Goal: Task Accomplishment & Management: Use online tool/utility

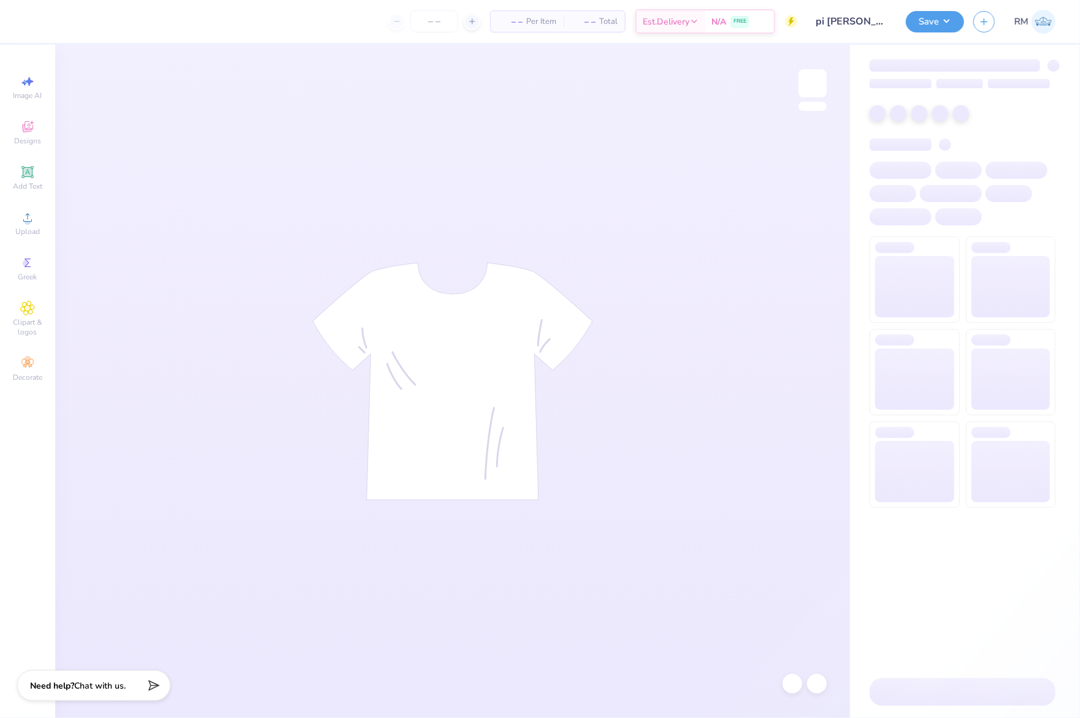
type input "pi [PERSON_NAME] parents weekend shirt"
type input "100"
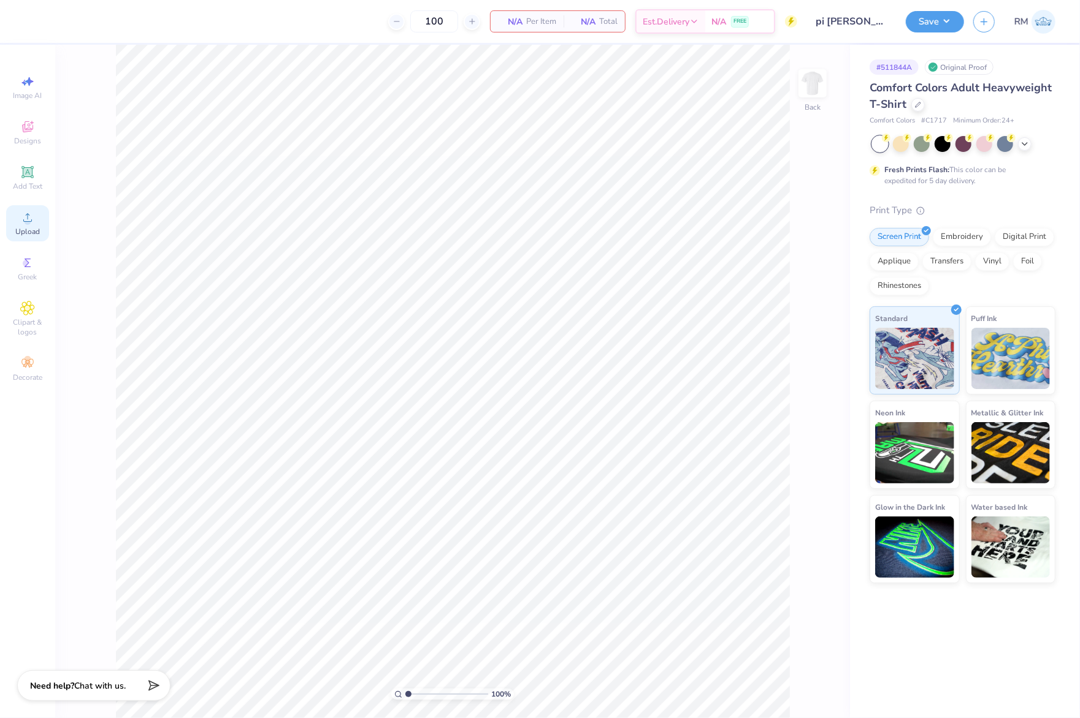
click at [28, 213] on icon at bounding box center [27, 217] width 15 height 15
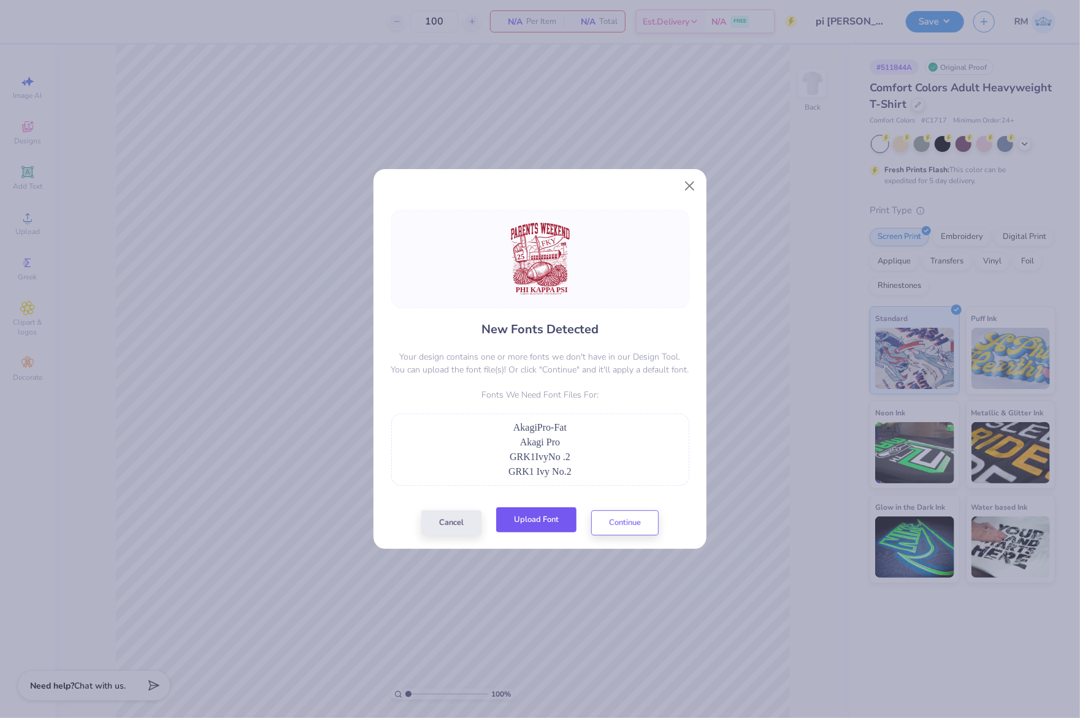
click at [550, 525] on button "Upload Font" at bounding box center [536, 520] width 80 height 25
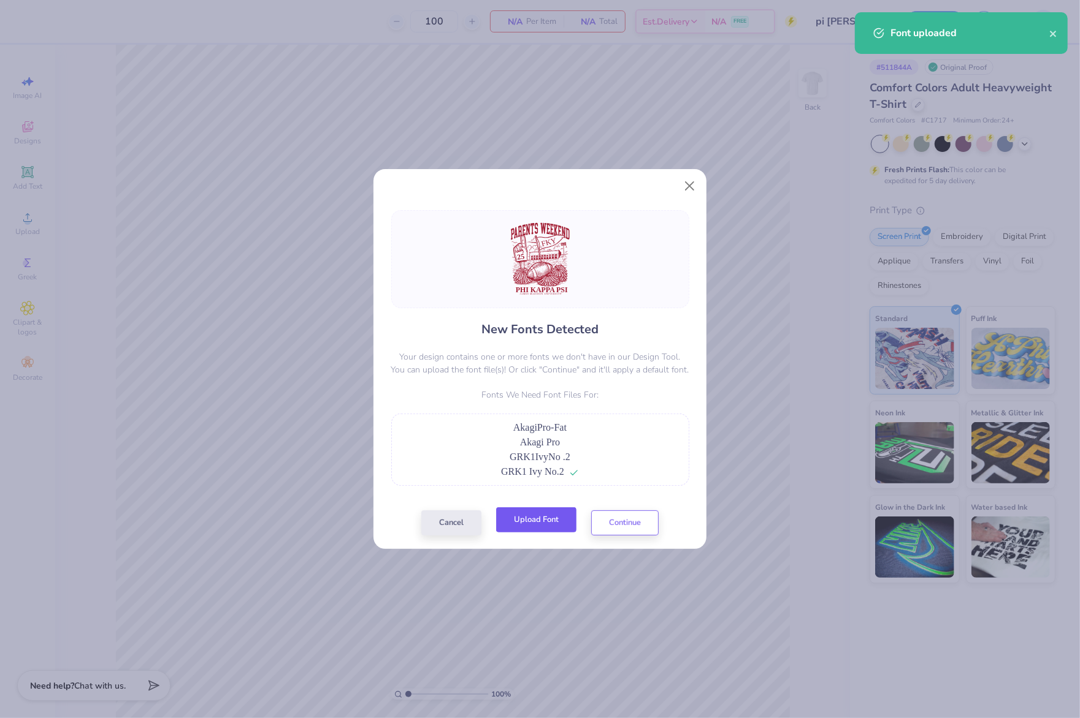
click at [558, 520] on button "Upload Font" at bounding box center [536, 520] width 80 height 25
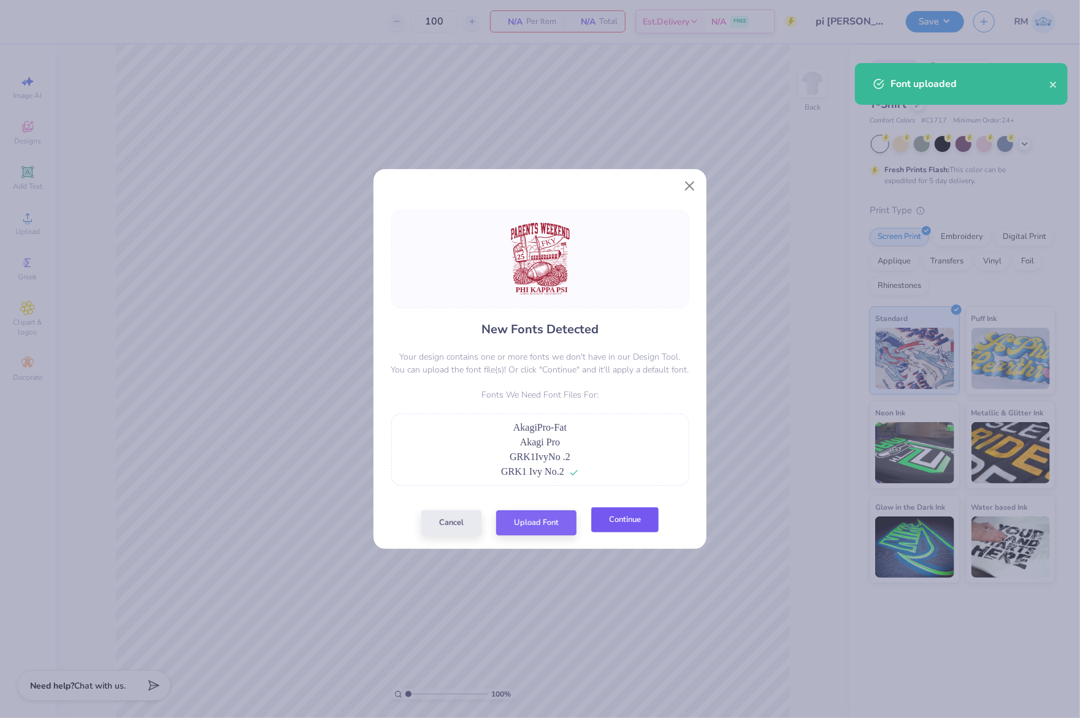
click at [636, 515] on button "Continue" at bounding box center [624, 520] width 67 height 25
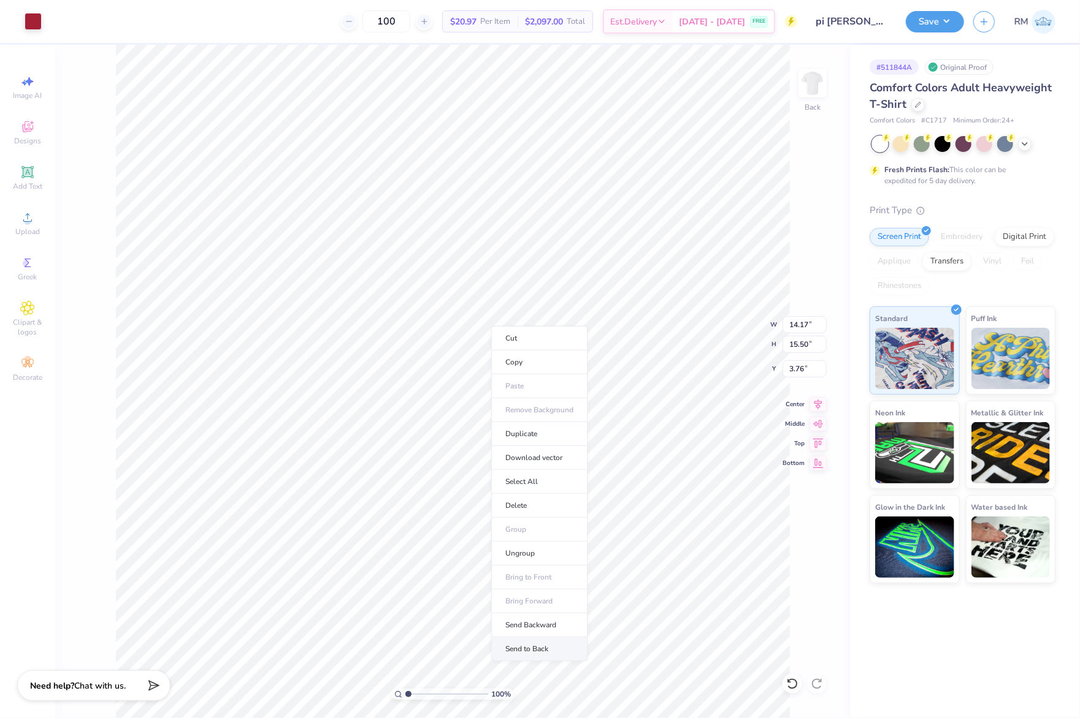
click at [563, 650] on li "Send to Back" at bounding box center [539, 650] width 96 height 24
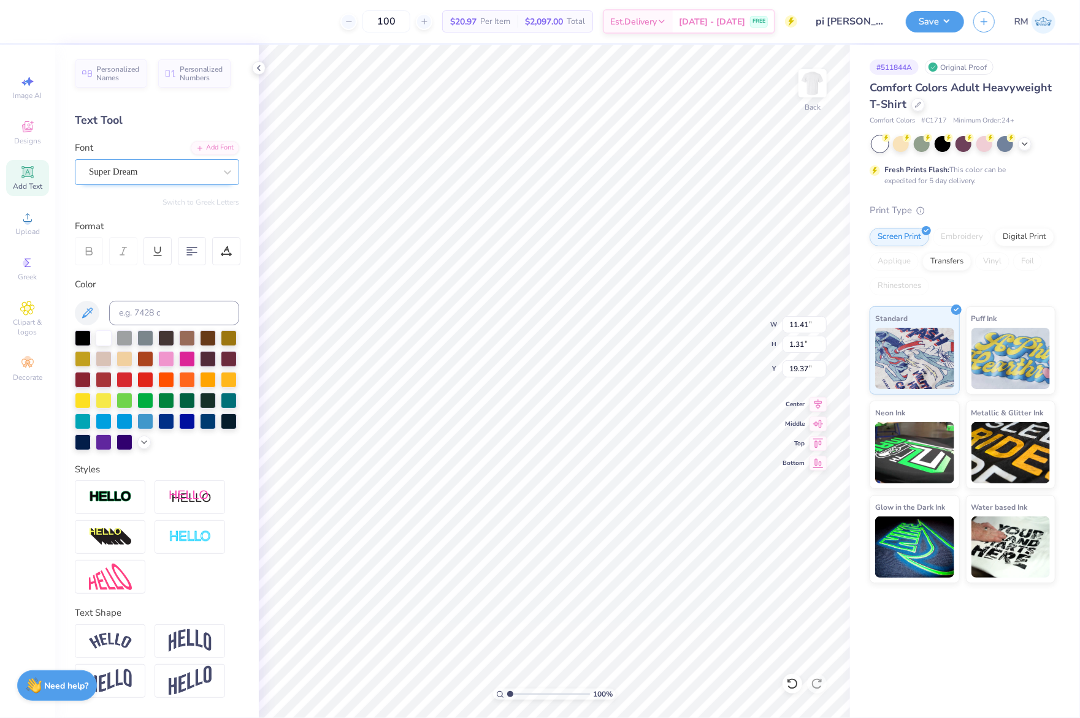
click at [147, 172] on div "Super Dream" at bounding box center [152, 171] width 129 height 19
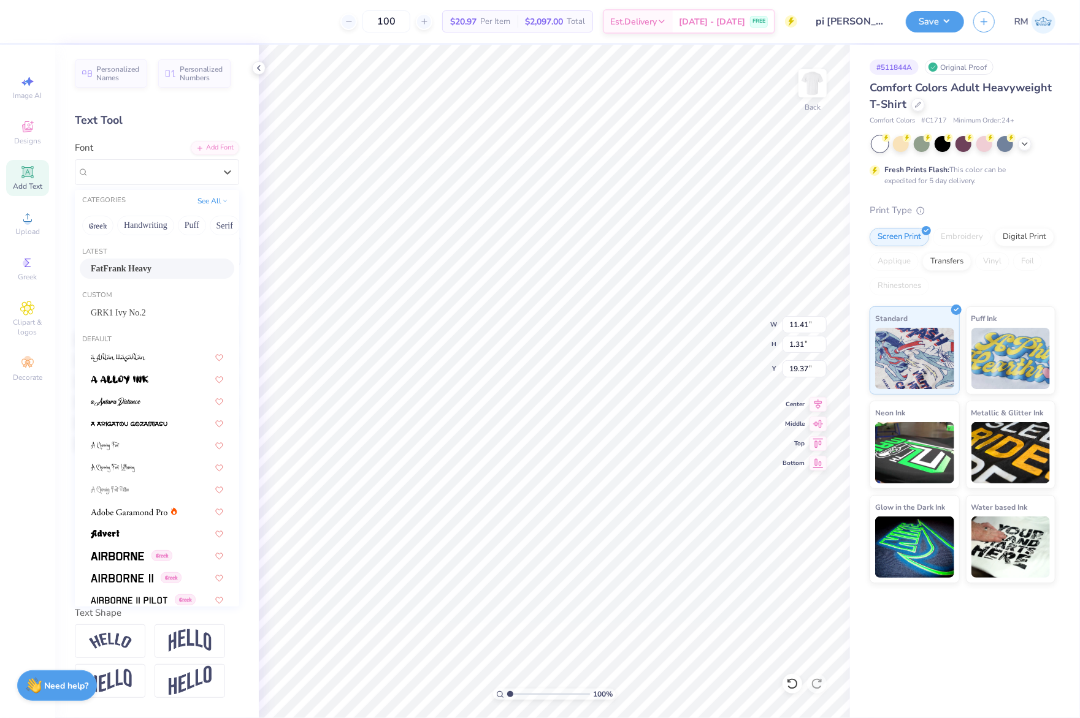
click at [154, 263] on div "FatFrank Heavy" at bounding box center [157, 268] width 132 height 13
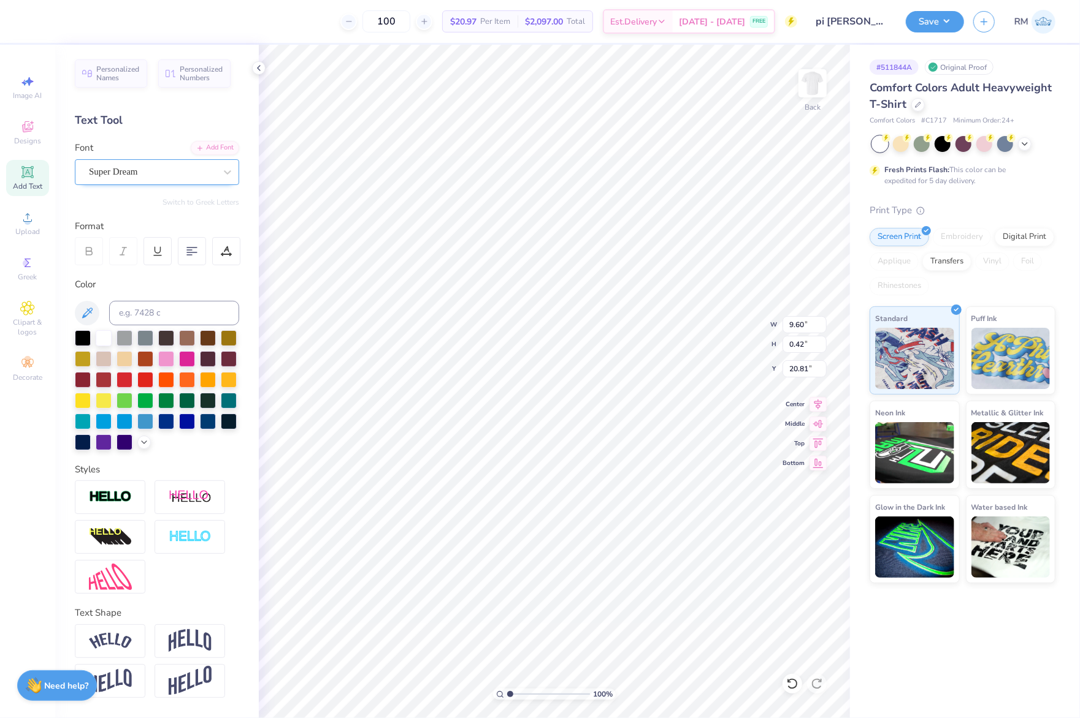
click at [178, 175] on div "Super Dream" at bounding box center [152, 171] width 129 height 19
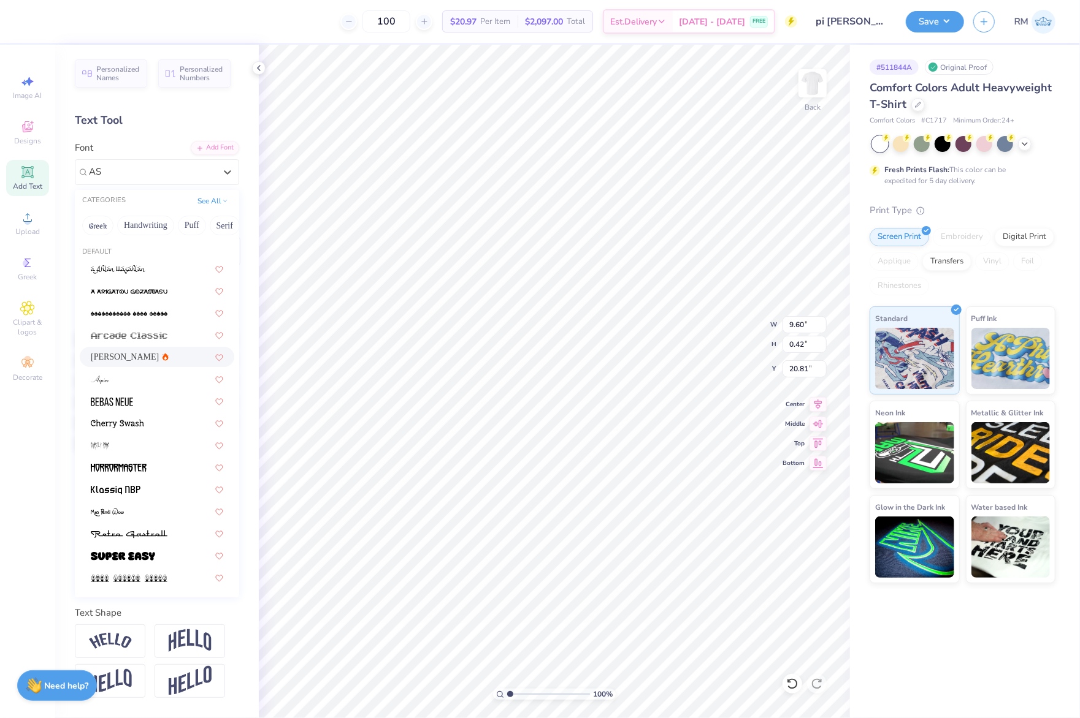
click at [132, 353] on div "[PERSON_NAME]" at bounding box center [157, 357] width 132 height 13
type input "AS"
type input "9.87"
type input "0.38"
type input "20.88"
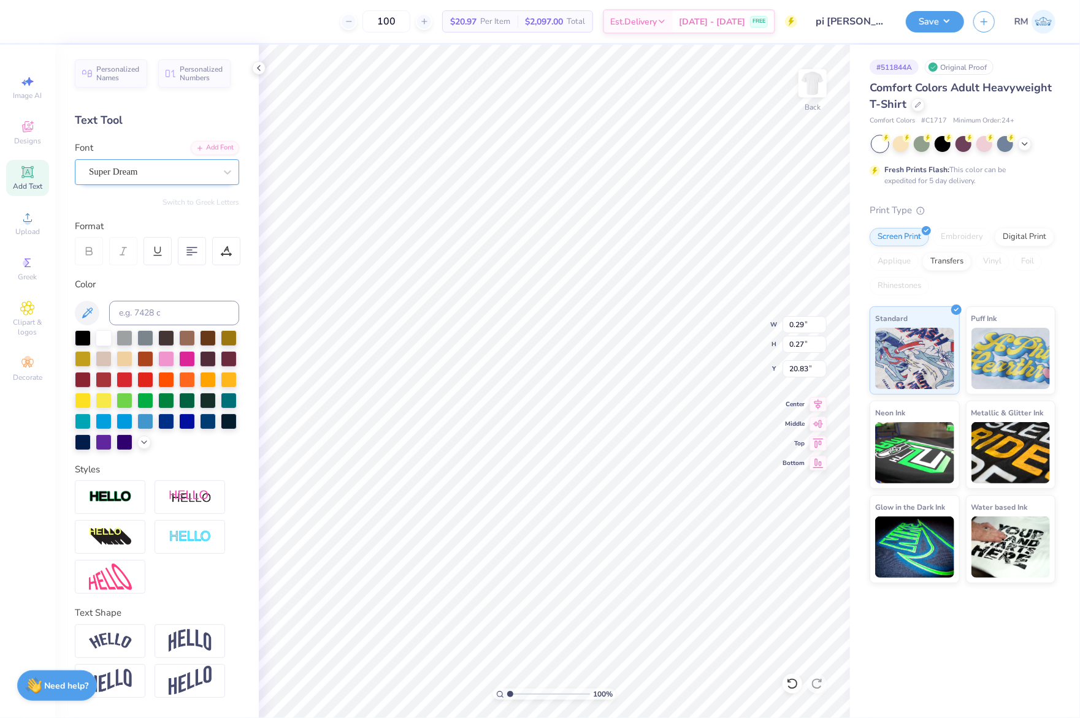
click at [125, 169] on div "Super Dream" at bounding box center [152, 171] width 129 height 19
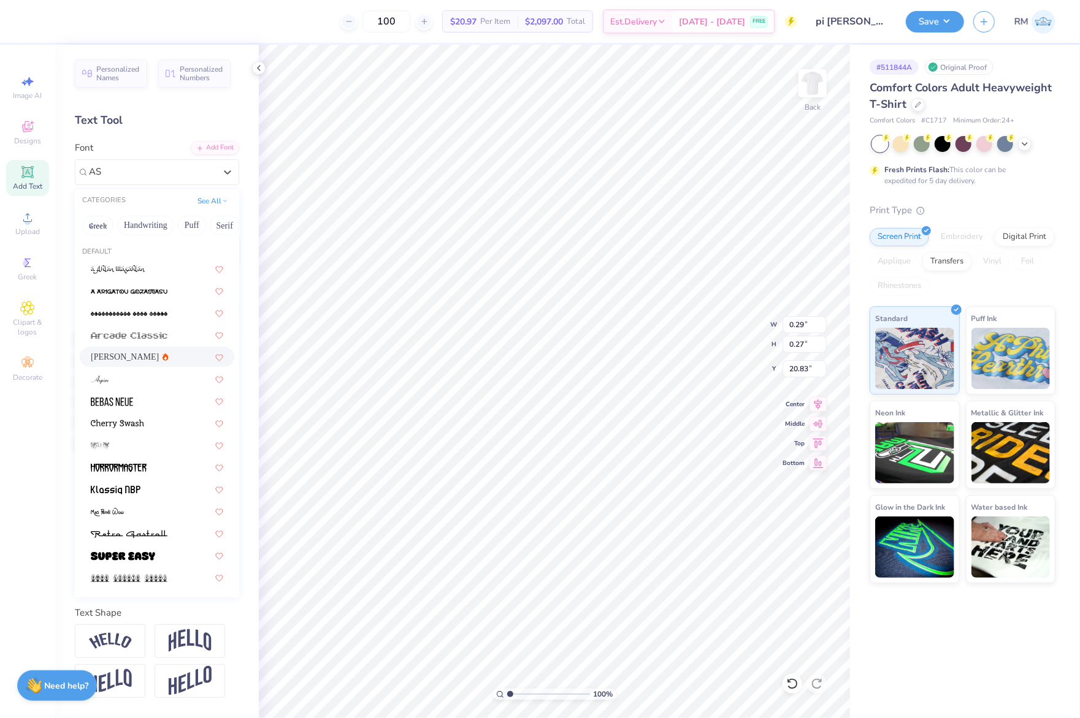
click at [159, 356] on div "[PERSON_NAME]" at bounding box center [157, 357] width 132 height 13
type input "AS"
type input "0.24"
type input "0.26"
type input "20.87"
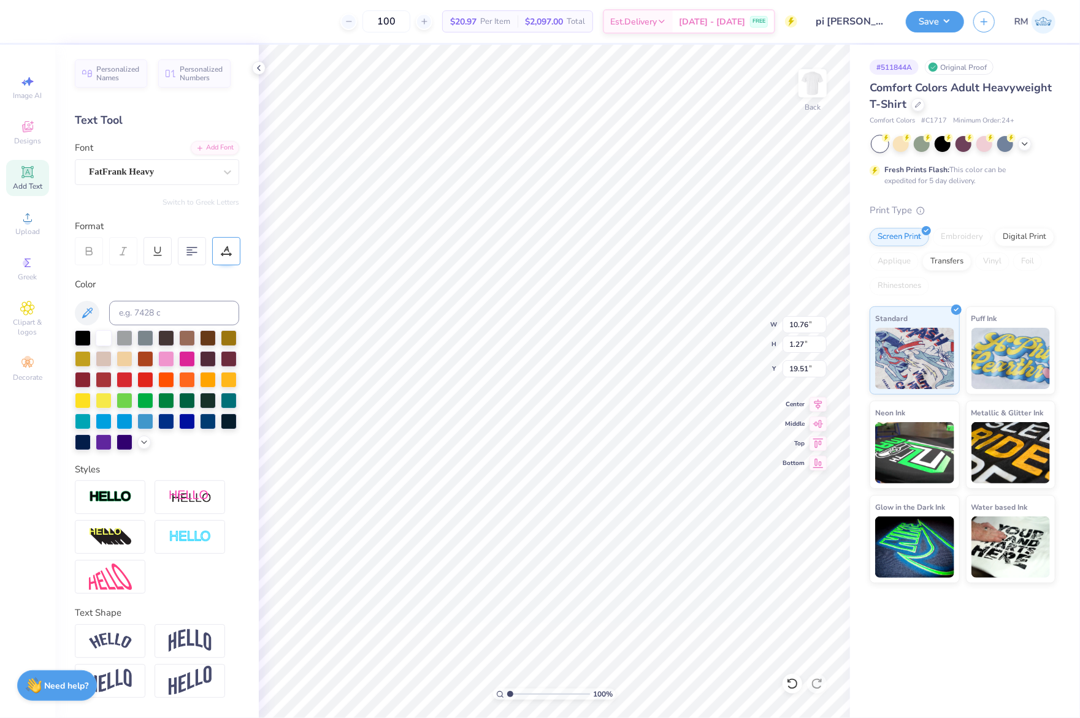
click at [229, 256] on icon at bounding box center [226, 251] width 11 height 11
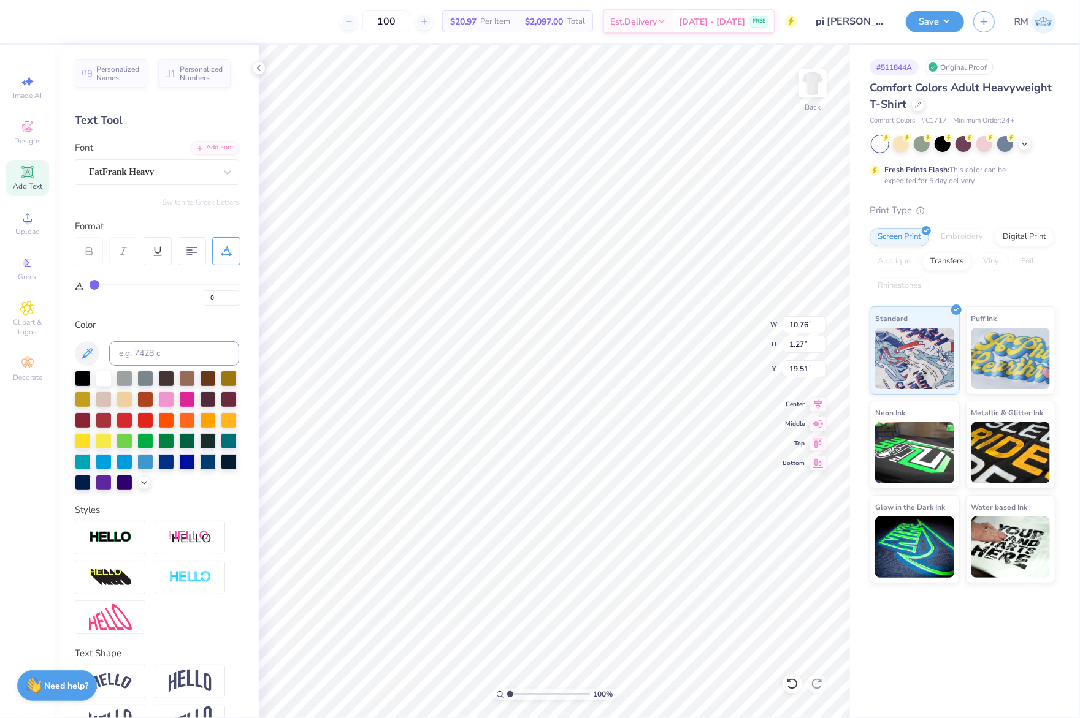
type input "1"
type input "3"
type input "4"
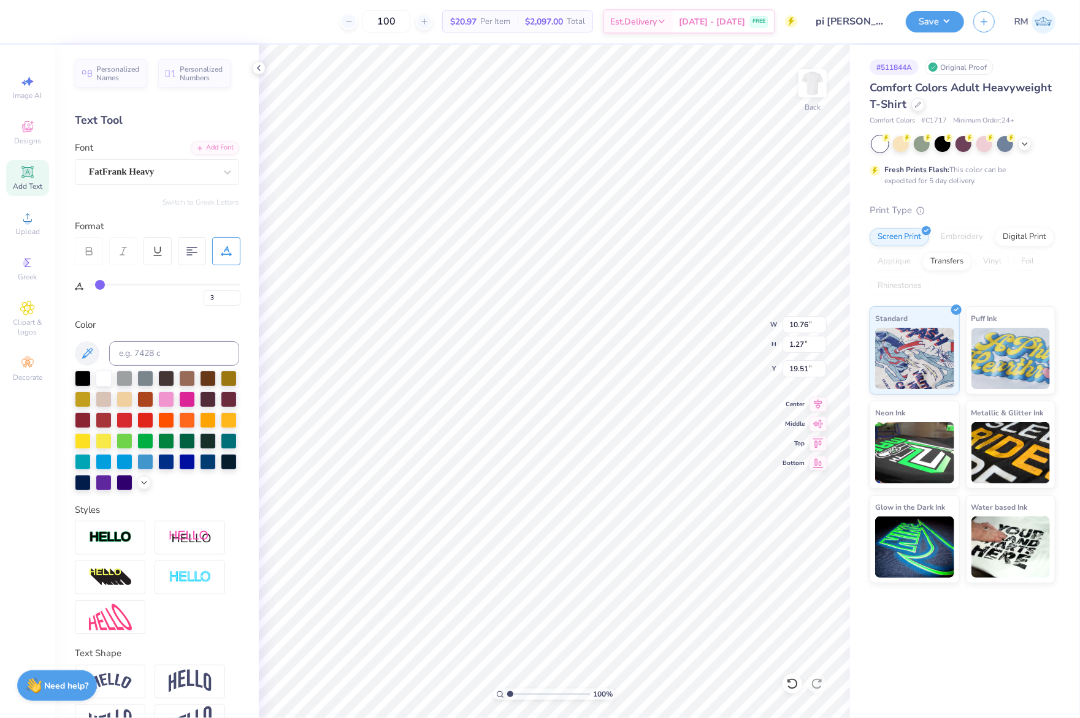
type input "4"
type input "6"
type input "7"
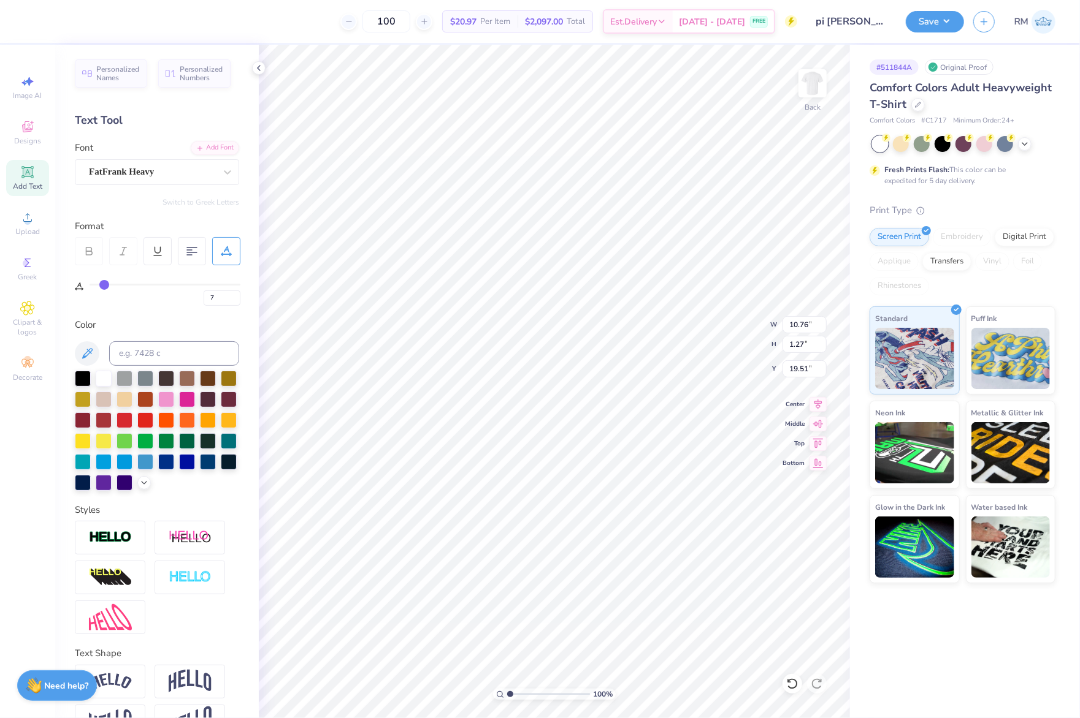
type input "8"
drag, startPoint x: 92, startPoint y: 288, endPoint x: 105, endPoint y: 289, distance: 13.5
type input "8"
click at [105, 286] on input "range" at bounding box center [165, 285] width 151 height 2
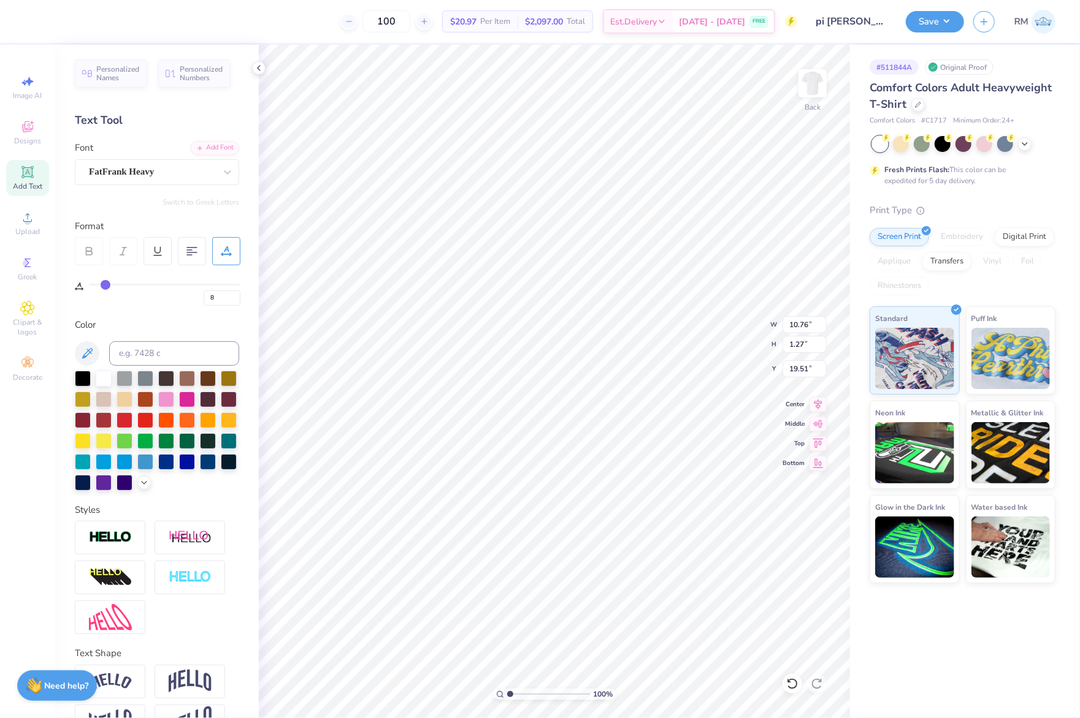
type input "12.46"
type input "0"
click at [139, 173] on div "Super Dream" at bounding box center [152, 171] width 129 height 19
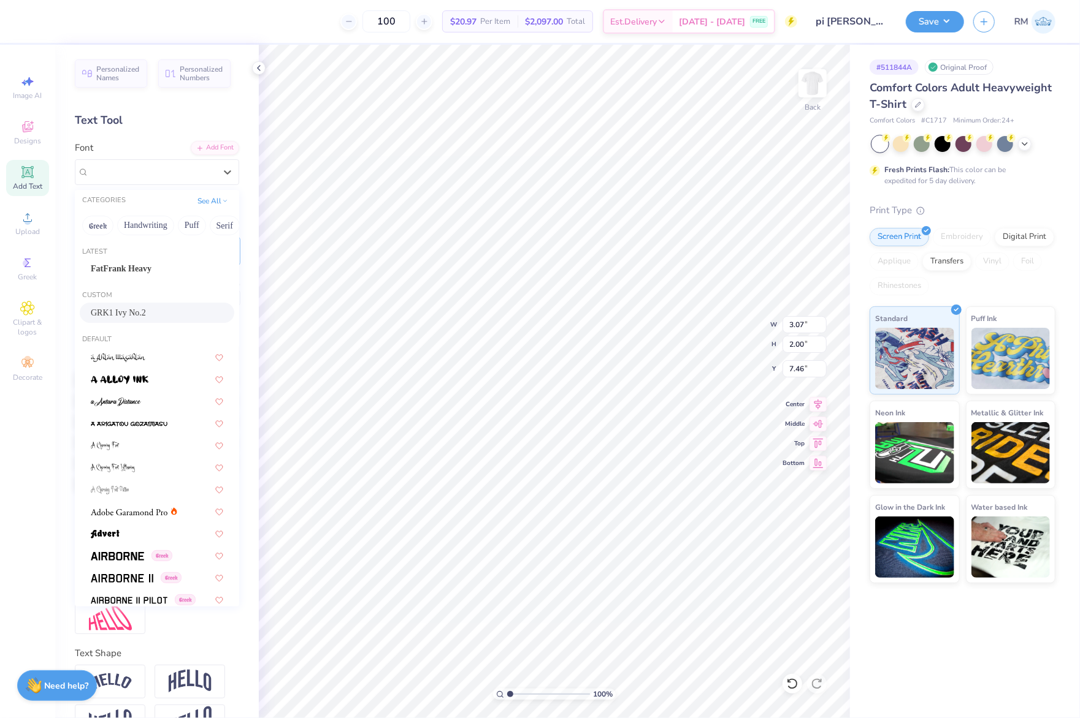
click at [158, 310] on div "GRK1 Ivy No.2" at bounding box center [157, 313] width 132 height 13
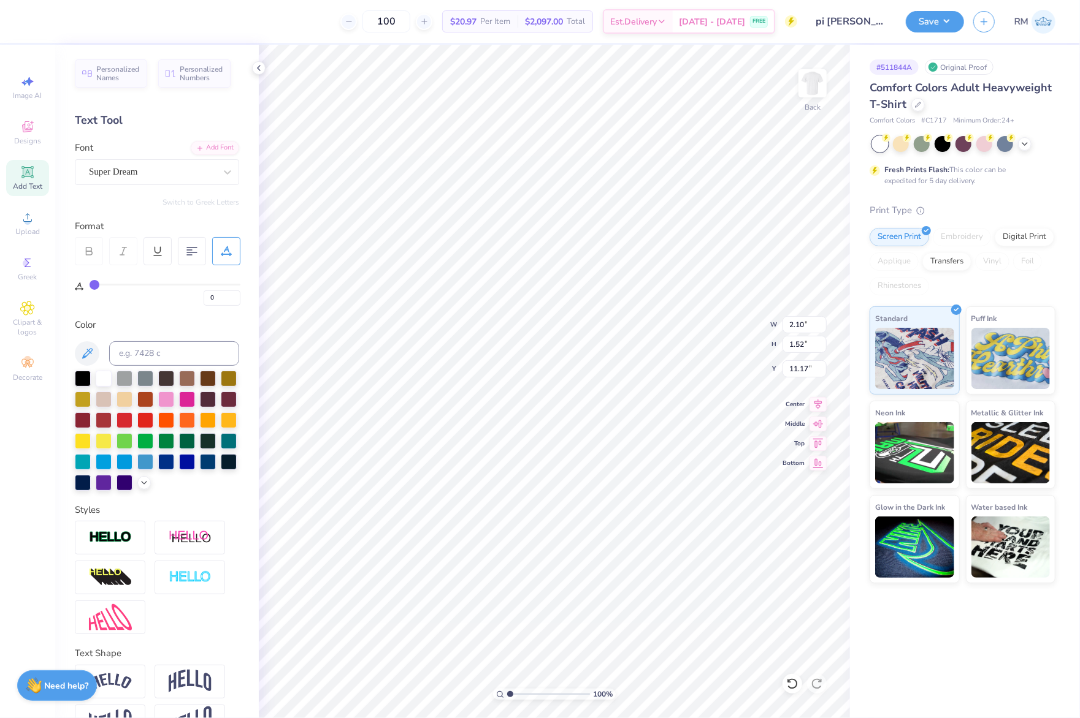
type input "2.10"
type input "1.52"
type input "11.17"
click at [130, 177] on div "Super Dream" at bounding box center [152, 171] width 129 height 19
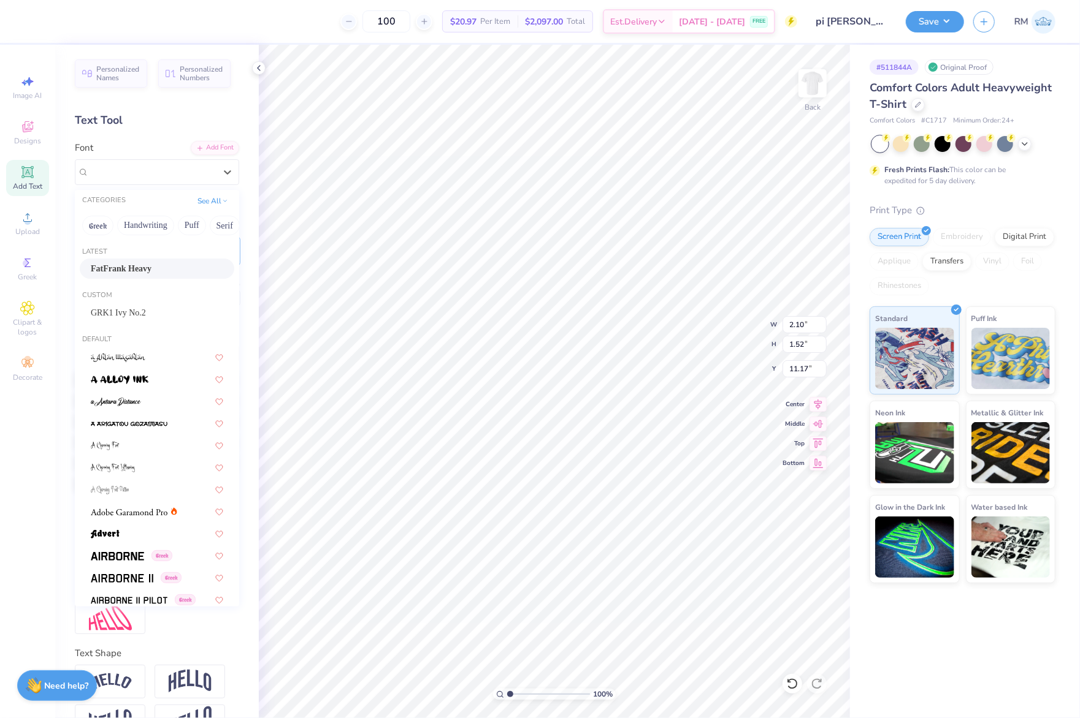
click at [148, 268] on span "FatFrank Heavy" at bounding box center [121, 268] width 61 height 13
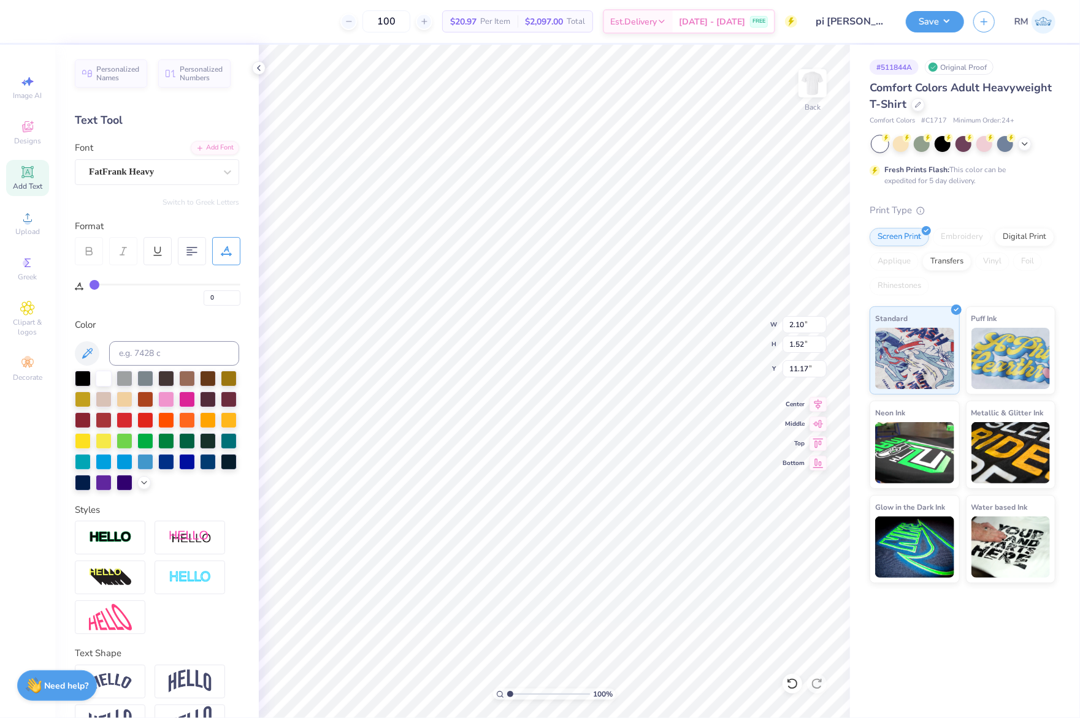
type input "1.92"
type input "1.46"
type input "11.33"
click at [818, 409] on icon at bounding box center [817, 402] width 17 height 15
type input "4.00"
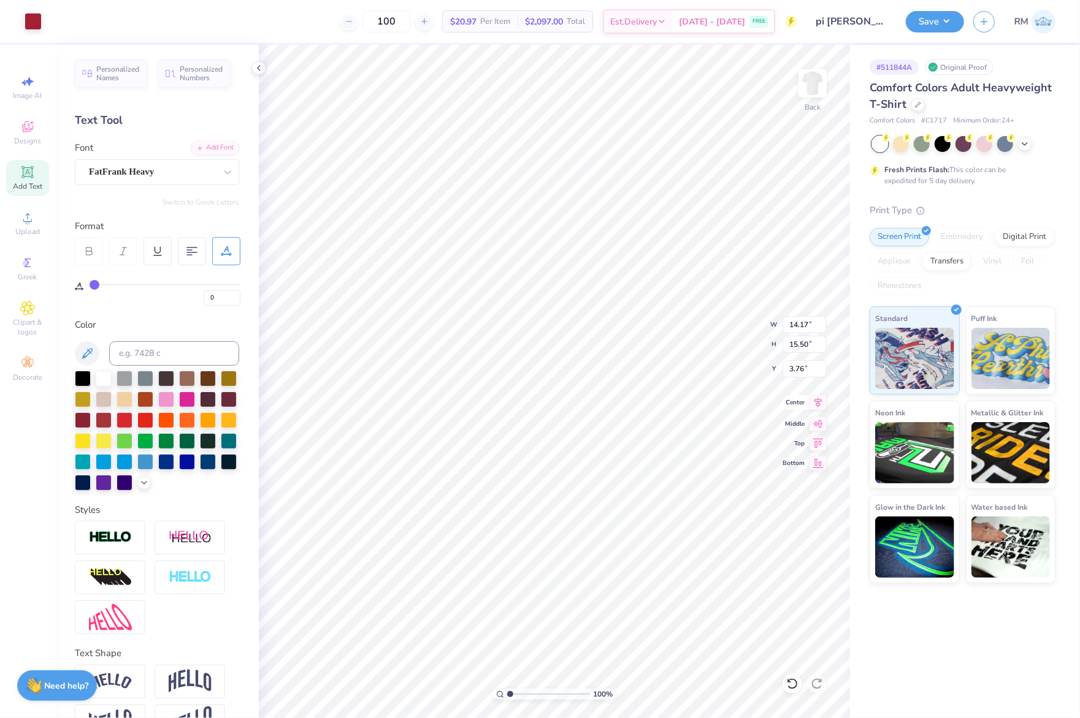
type input "2.25"
type input "7.09"
type input "3.58"
type input "14.17"
type input "15.50"
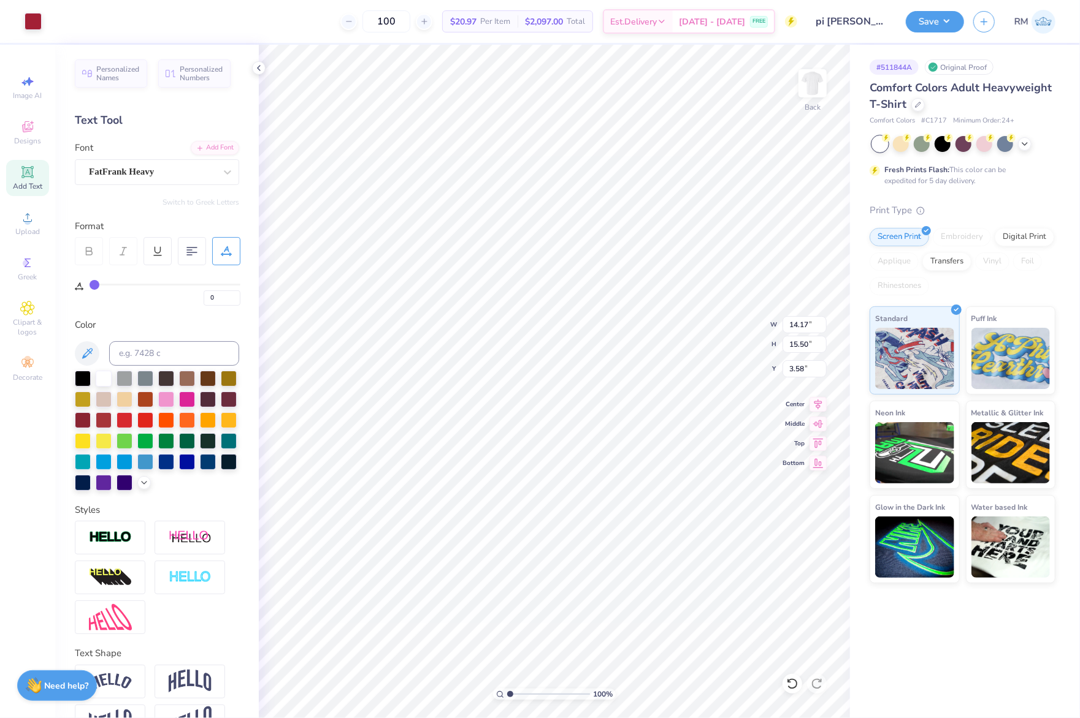
type input "3.77"
type input "8"
click at [809, 403] on icon at bounding box center [817, 402] width 17 height 15
type input "22"
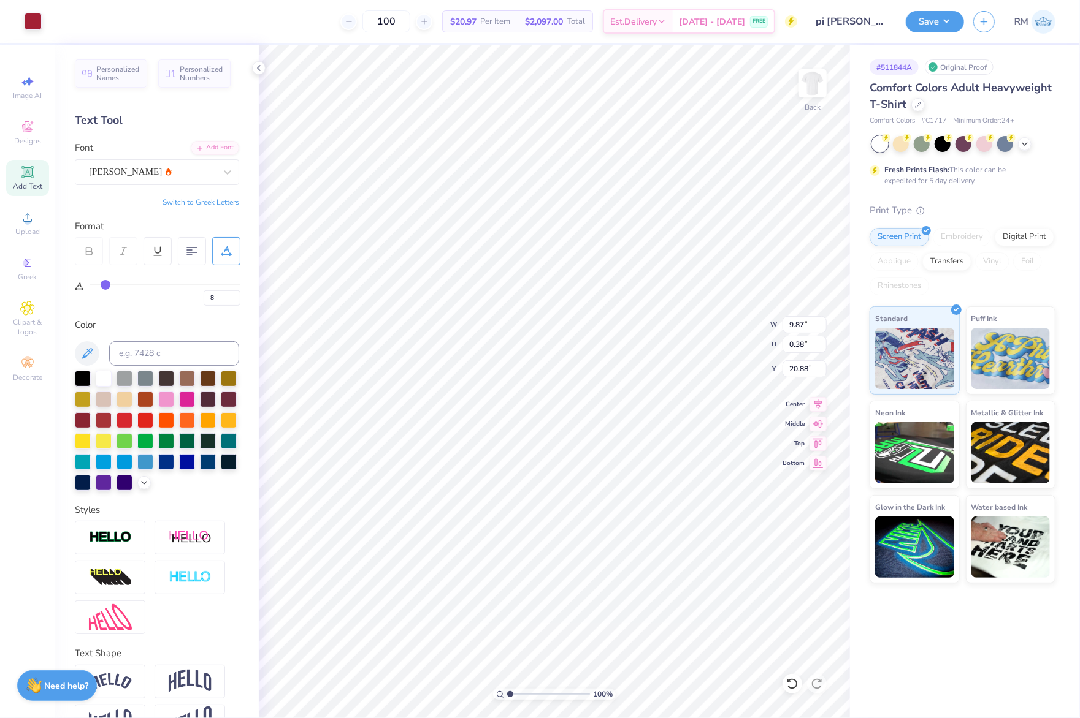
type input "22"
click at [817, 409] on icon at bounding box center [817, 402] width 17 height 15
click at [822, 405] on icon at bounding box center [817, 402] width 17 height 15
type input "22"
click at [803, 318] on input "14.17" at bounding box center [804, 324] width 44 height 17
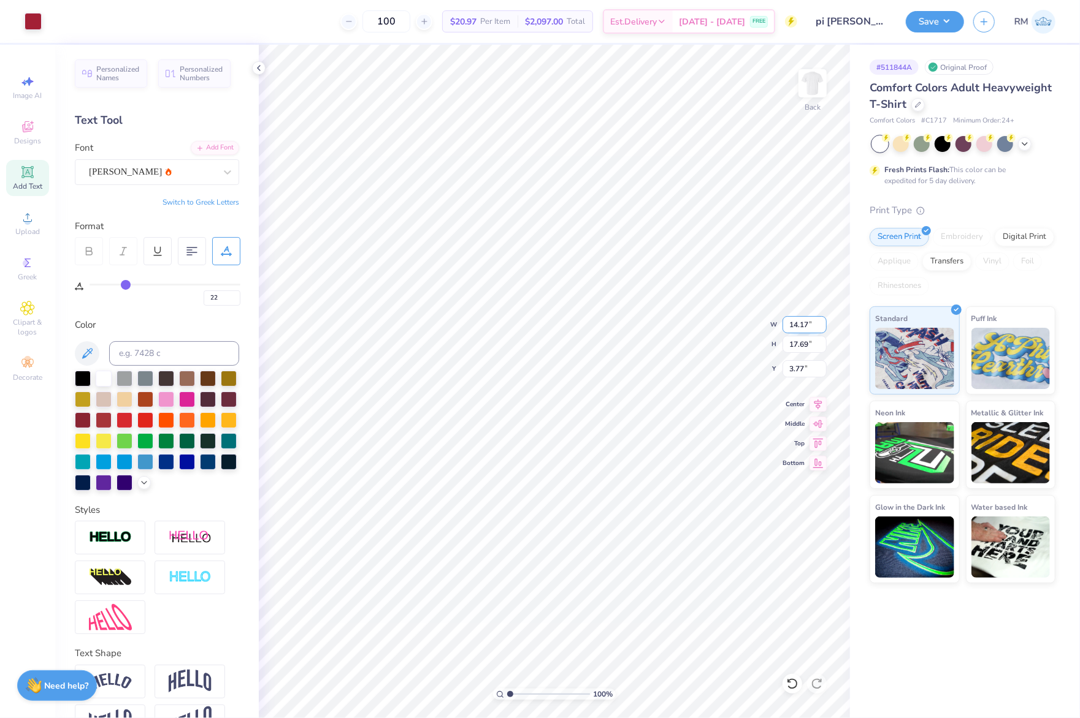
click at [803, 318] on input "14.17" at bounding box center [804, 324] width 44 height 17
type input "12"
type input "22"
type input "12.00"
type input "14.98"
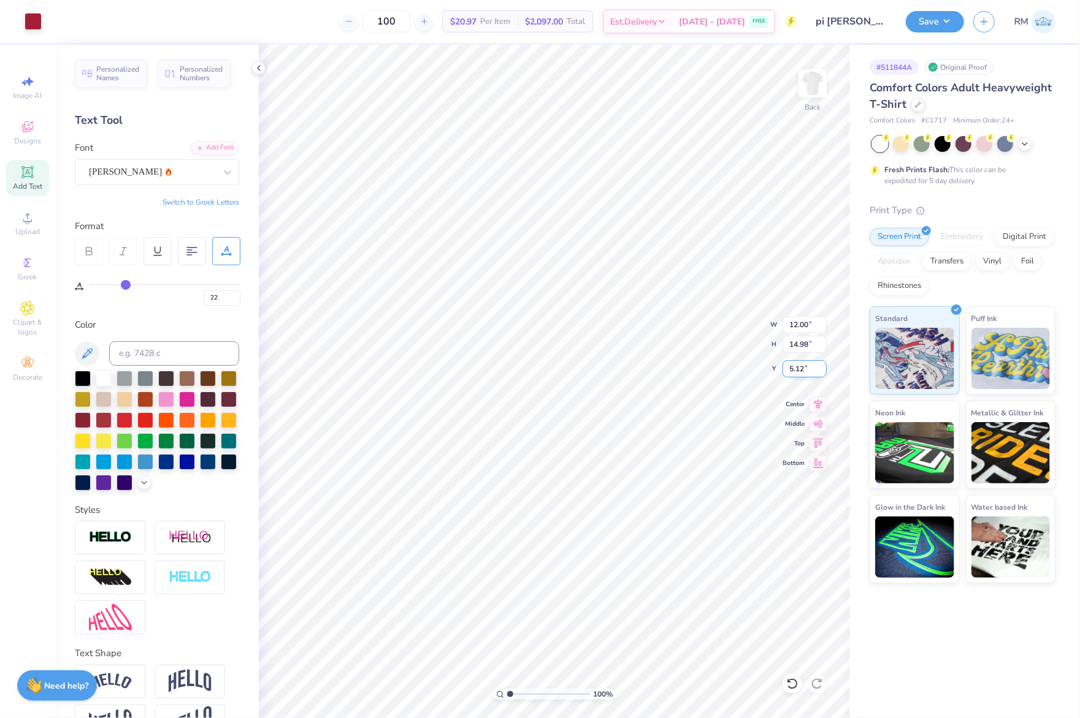
click at [800, 373] on input "5.12" at bounding box center [804, 368] width 44 height 17
type input "3"
type input "22"
type input "3.00"
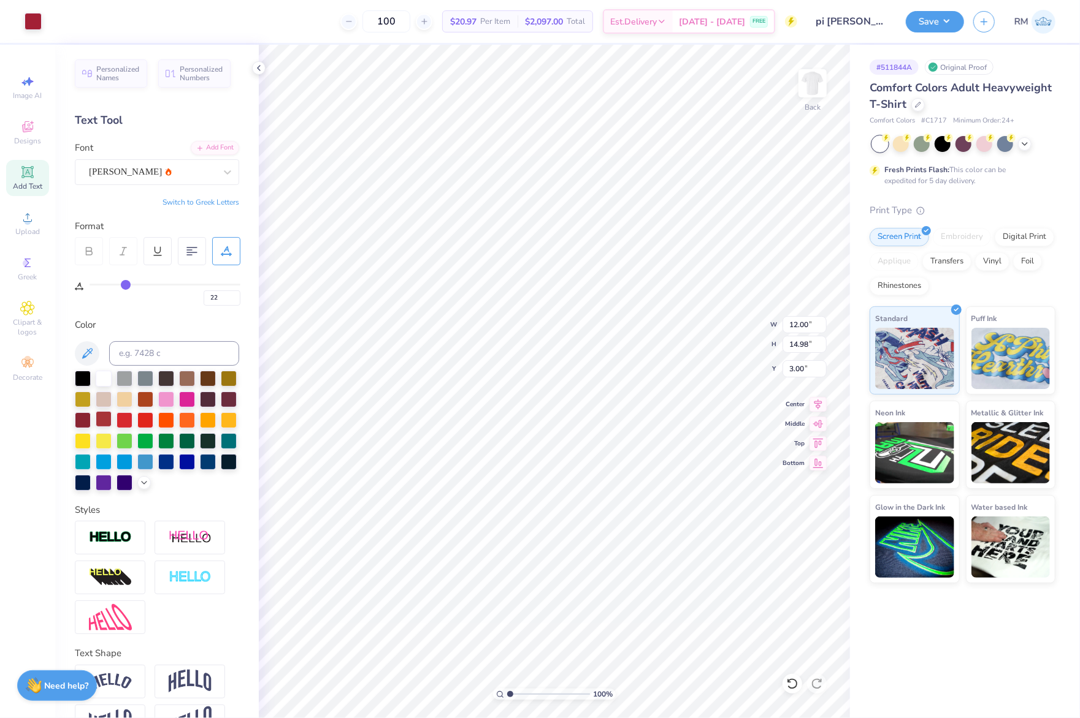
click at [112, 422] on div at bounding box center [104, 419] width 16 height 16
type input "22"
type input "18.32"
type input "22"
type input "17.66"
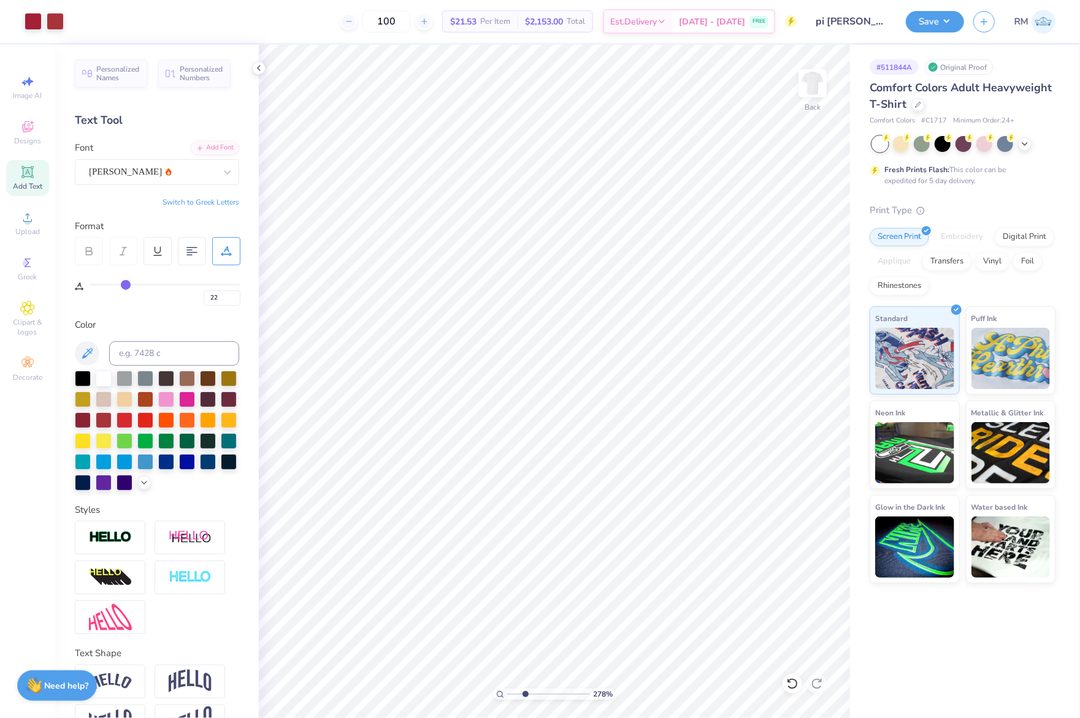
drag, startPoint x: 506, startPoint y: 692, endPoint x: 528, endPoint y: 694, distance: 22.1
type input "3.27"
click at [528, 694] on input "range" at bounding box center [548, 694] width 83 height 11
type input "22"
drag, startPoint x: 526, startPoint y: 695, endPoint x: 429, endPoint y: 699, distance: 97.0
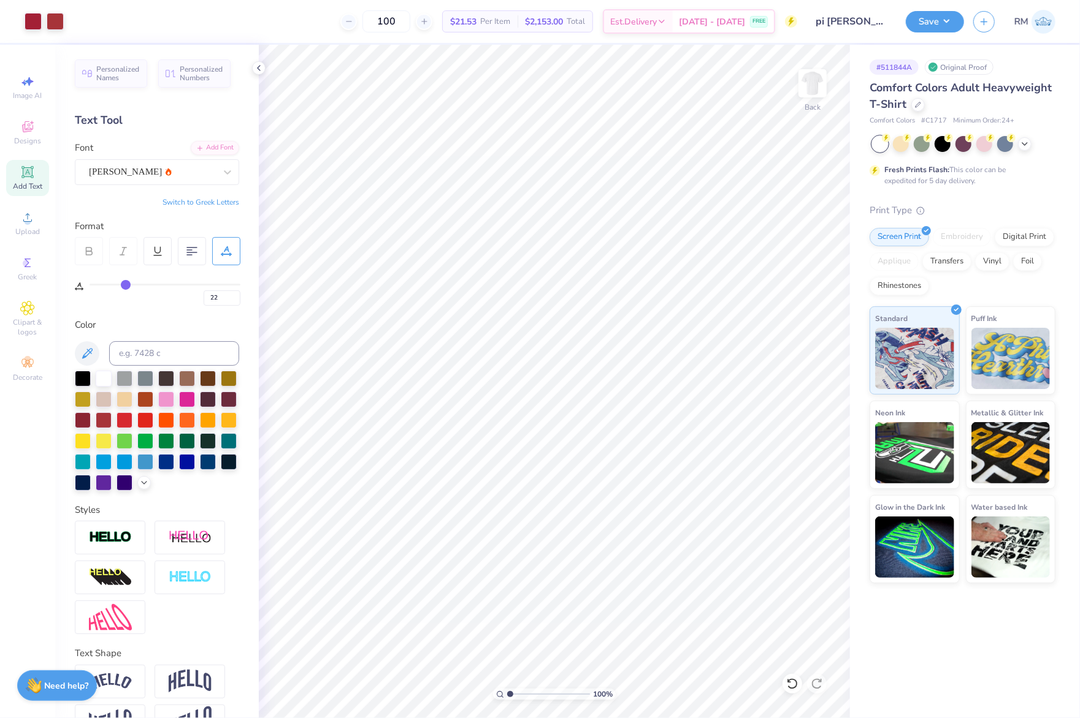
type input "1"
click at [507, 699] on input "range" at bounding box center [548, 694] width 83 height 11
type input "22"
click at [37, 20] on div at bounding box center [33, 20] width 17 height 17
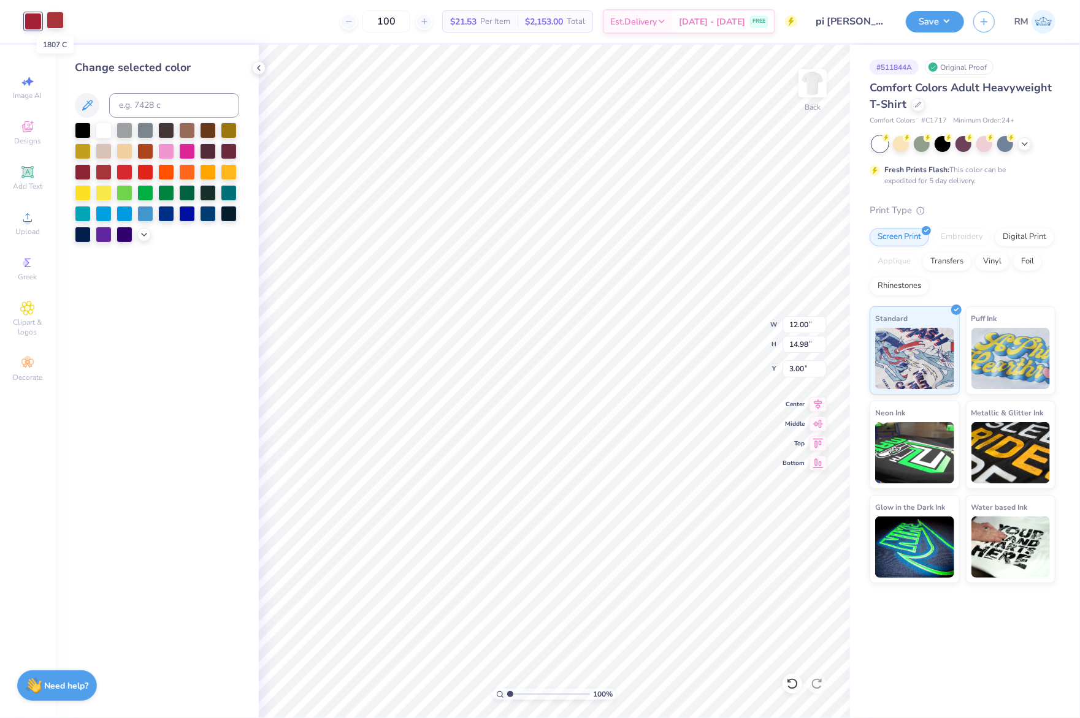
click at [53, 21] on div at bounding box center [55, 20] width 17 height 17
click at [137, 109] on input at bounding box center [174, 105] width 130 height 25
type input "201"
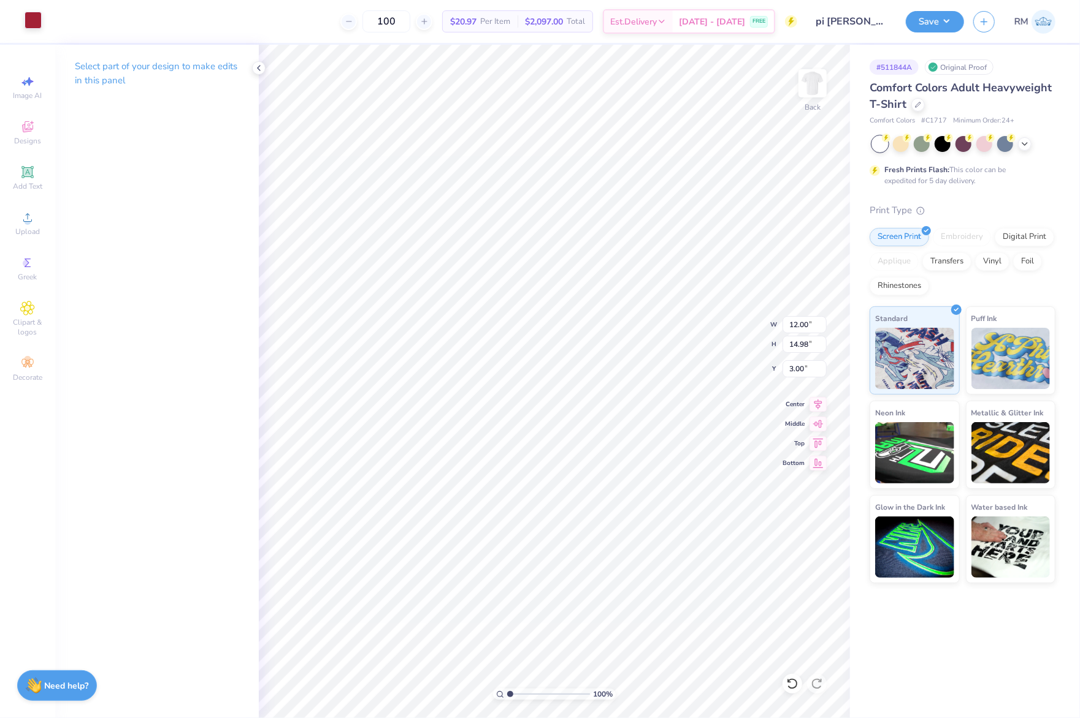
click at [32, 25] on div at bounding box center [33, 20] width 17 height 17
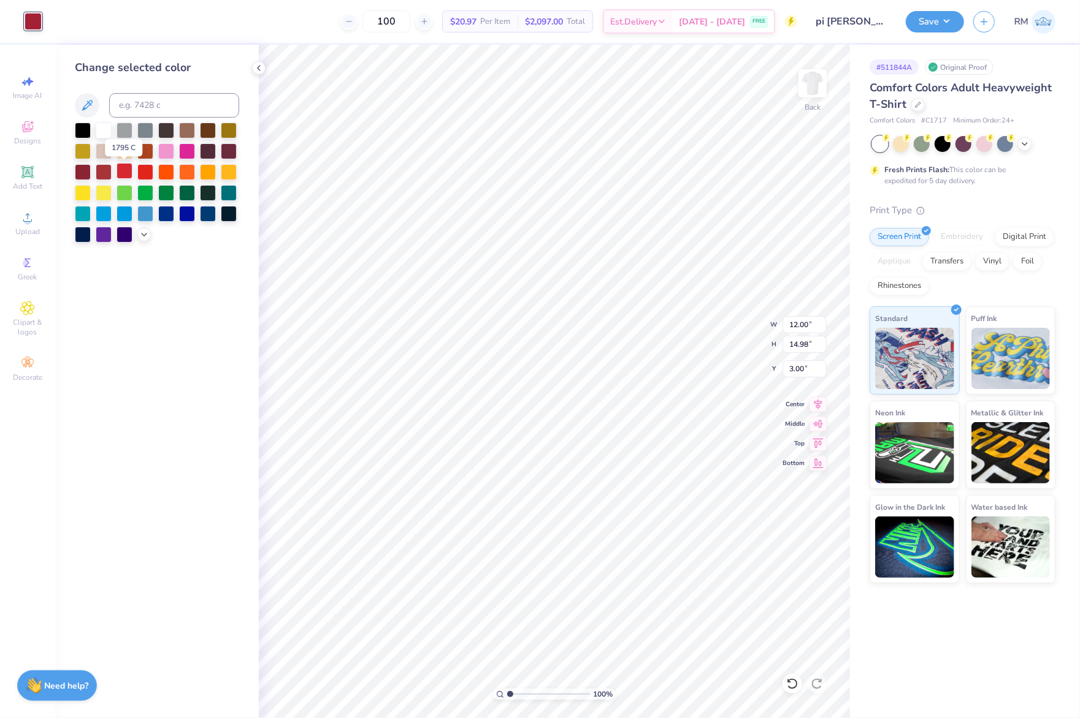
click at [128, 170] on div at bounding box center [124, 171] width 16 height 16
click at [105, 174] on div at bounding box center [104, 171] width 16 height 16
click at [140, 238] on icon at bounding box center [144, 234] width 10 height 10
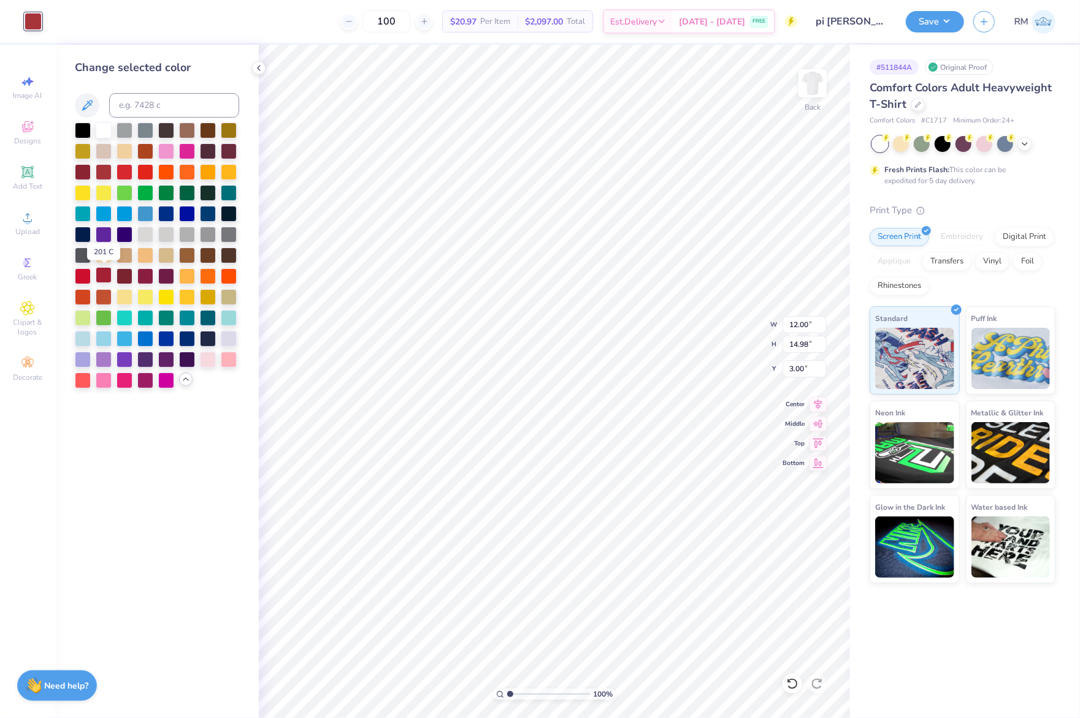
click at [101, 276] on div at bounding box center [104, 275] width 16 height 16
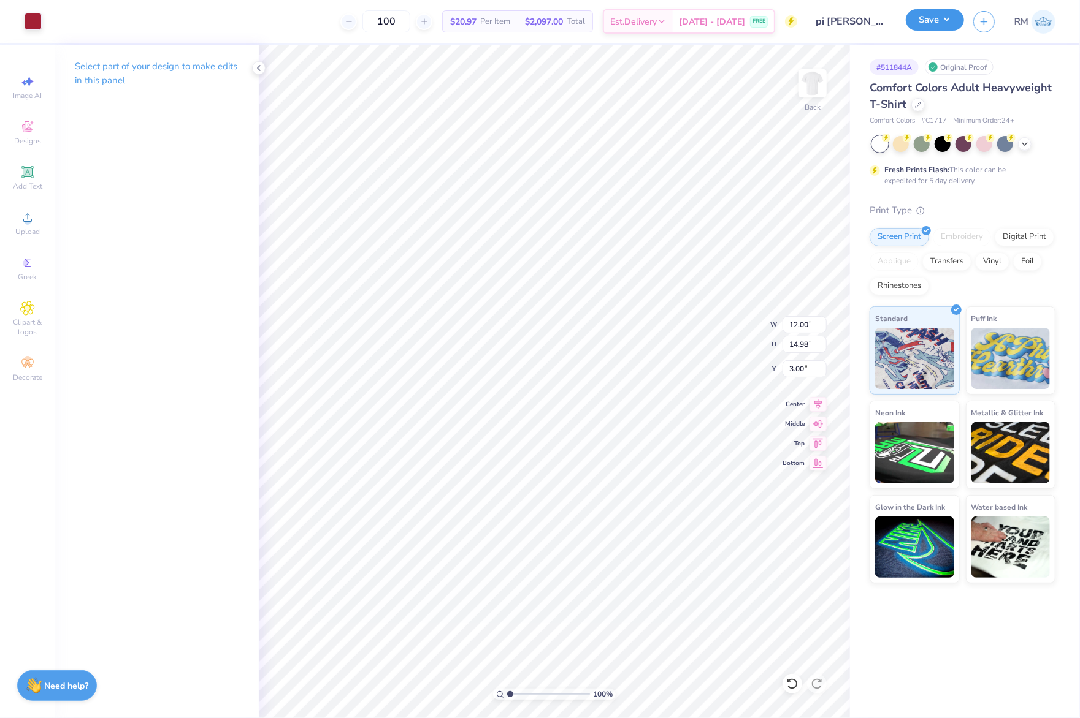
click at [930, 26] on button "Save" at bounding box center [934, 19] width 58 height 21
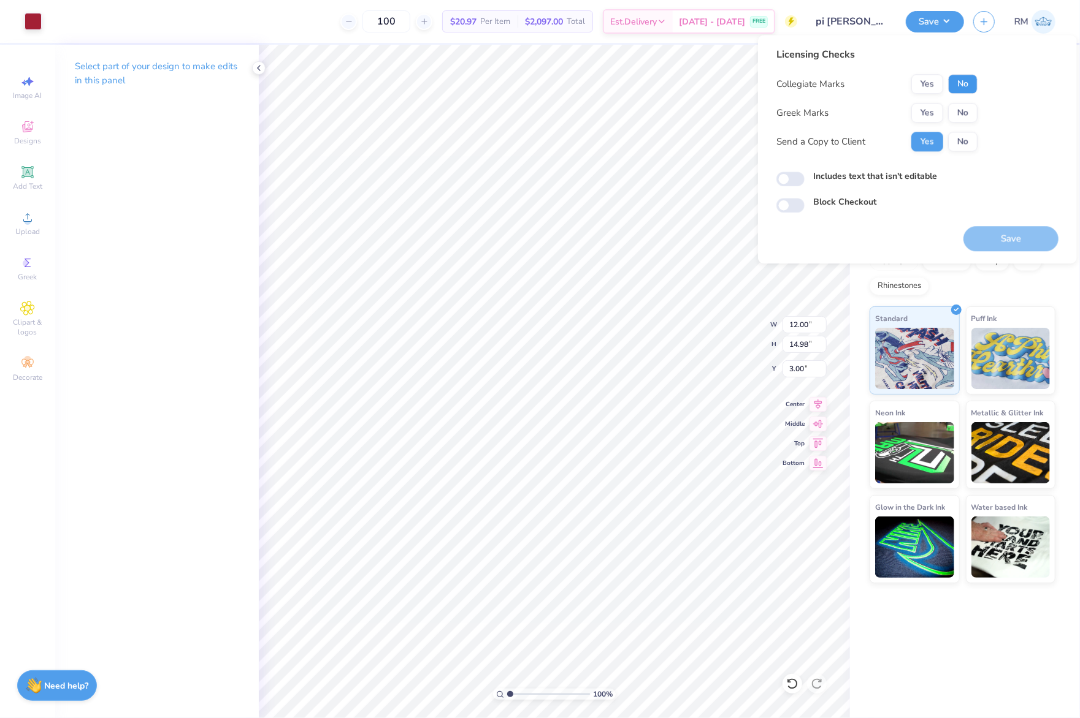
click at [969, 86] on button "No" at bounding box center [962, 84] width 29 height 20
click at [942, 115] on button "Yes" at bounding box center [927, 113] width 32 height 20
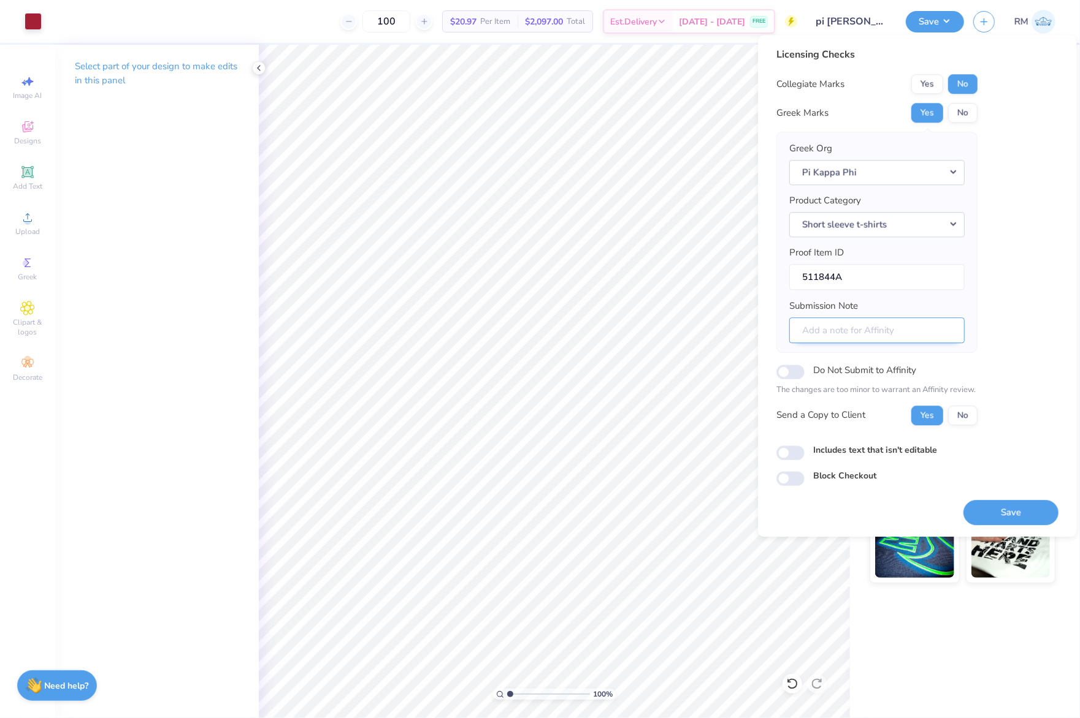
click at [898, 332] on input "Submission Note" at bounding box center [876, 331] width 175 height 26
type input "Parent's Weekend"
click at [918, 91] on button "Yes" at bounding box center [927, 84] width 32 height 20
click at [1030, 520] on button "Save" at bounding box center [1010, 512] width 95 height 25
